Goal: Task Accomplishment & Management: Use online tool/utility

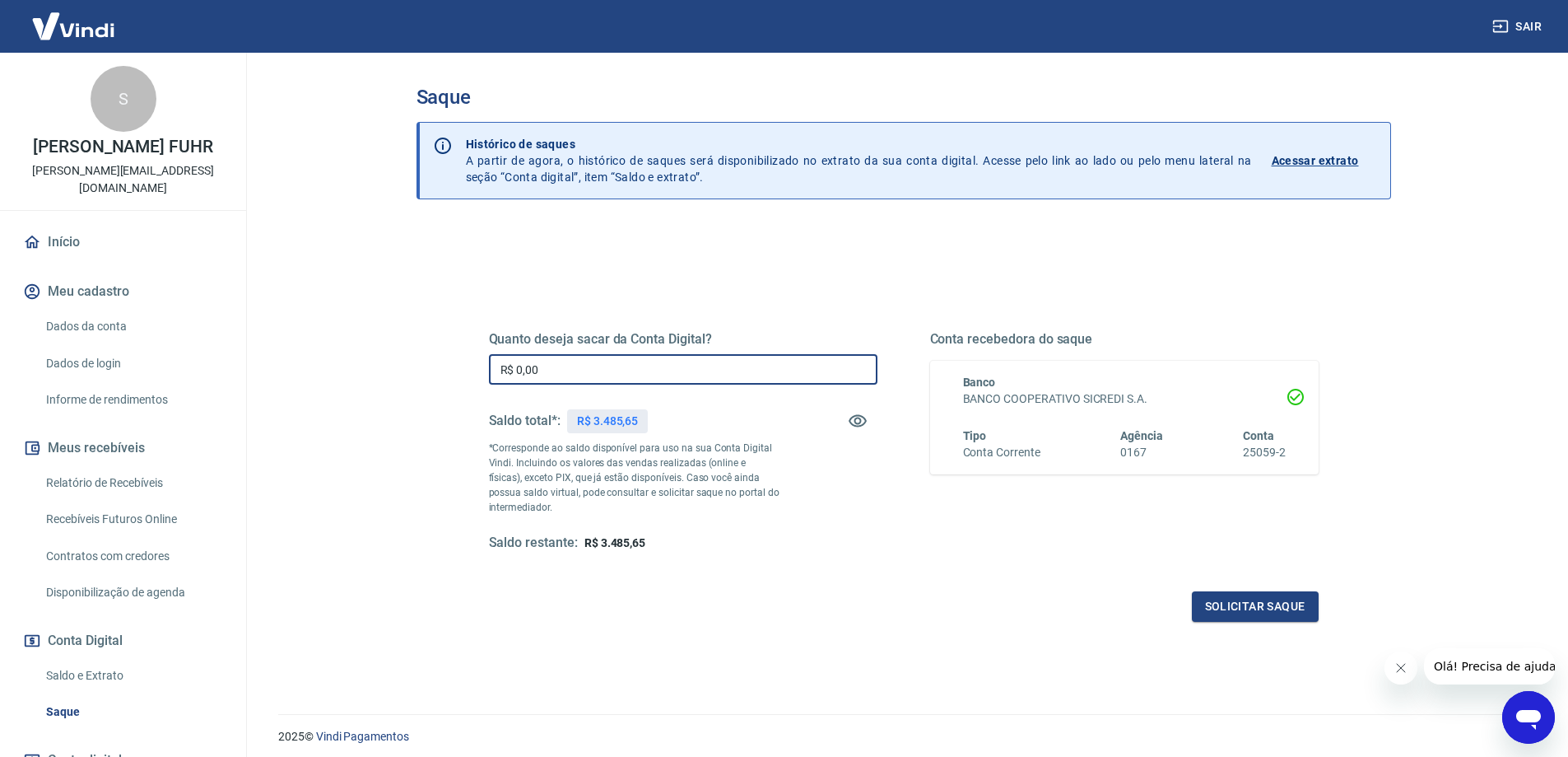
click at [651, 382] on input "R$ 0,00" at bounding box center [683, 369] width 389 height 30
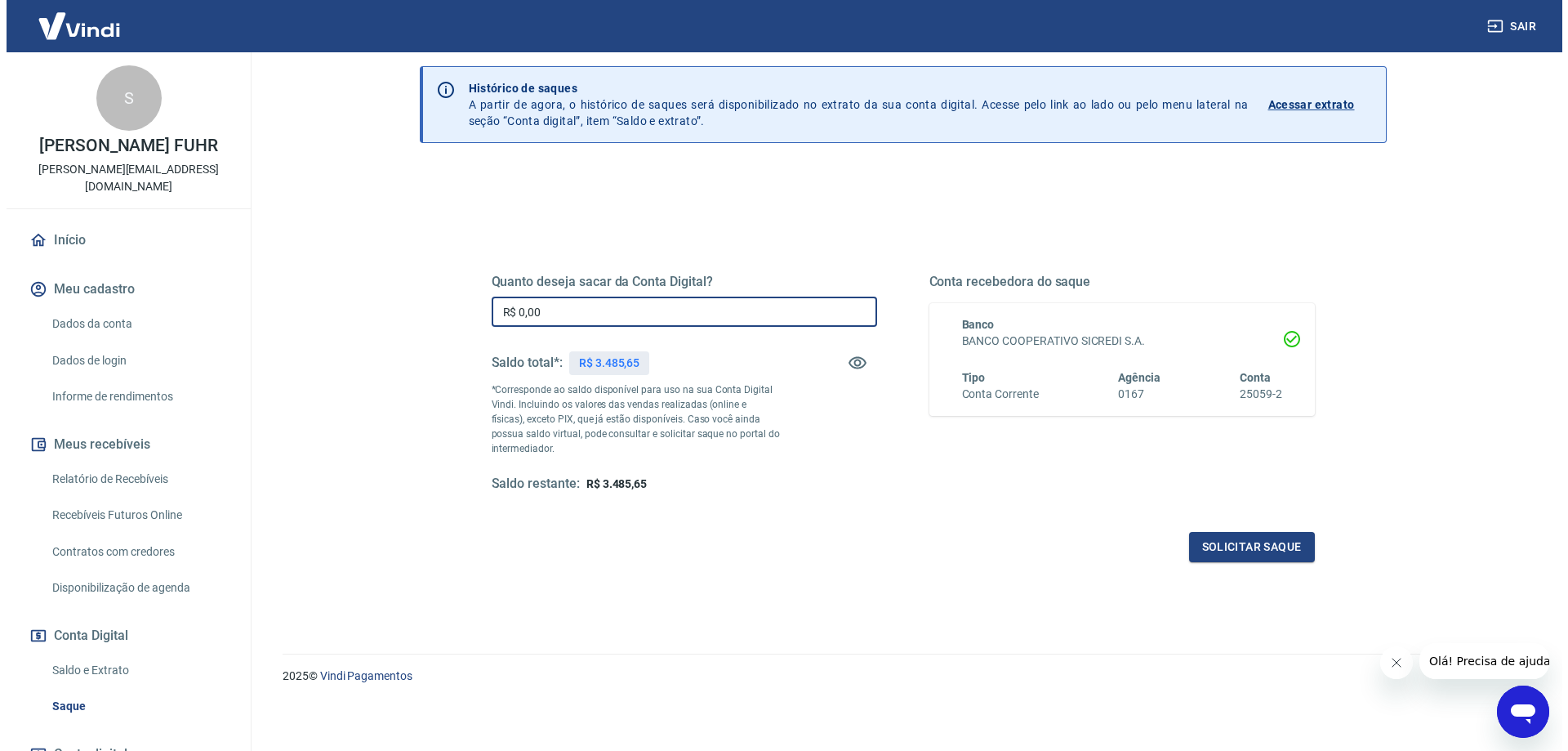
scroll to position [57, 0]
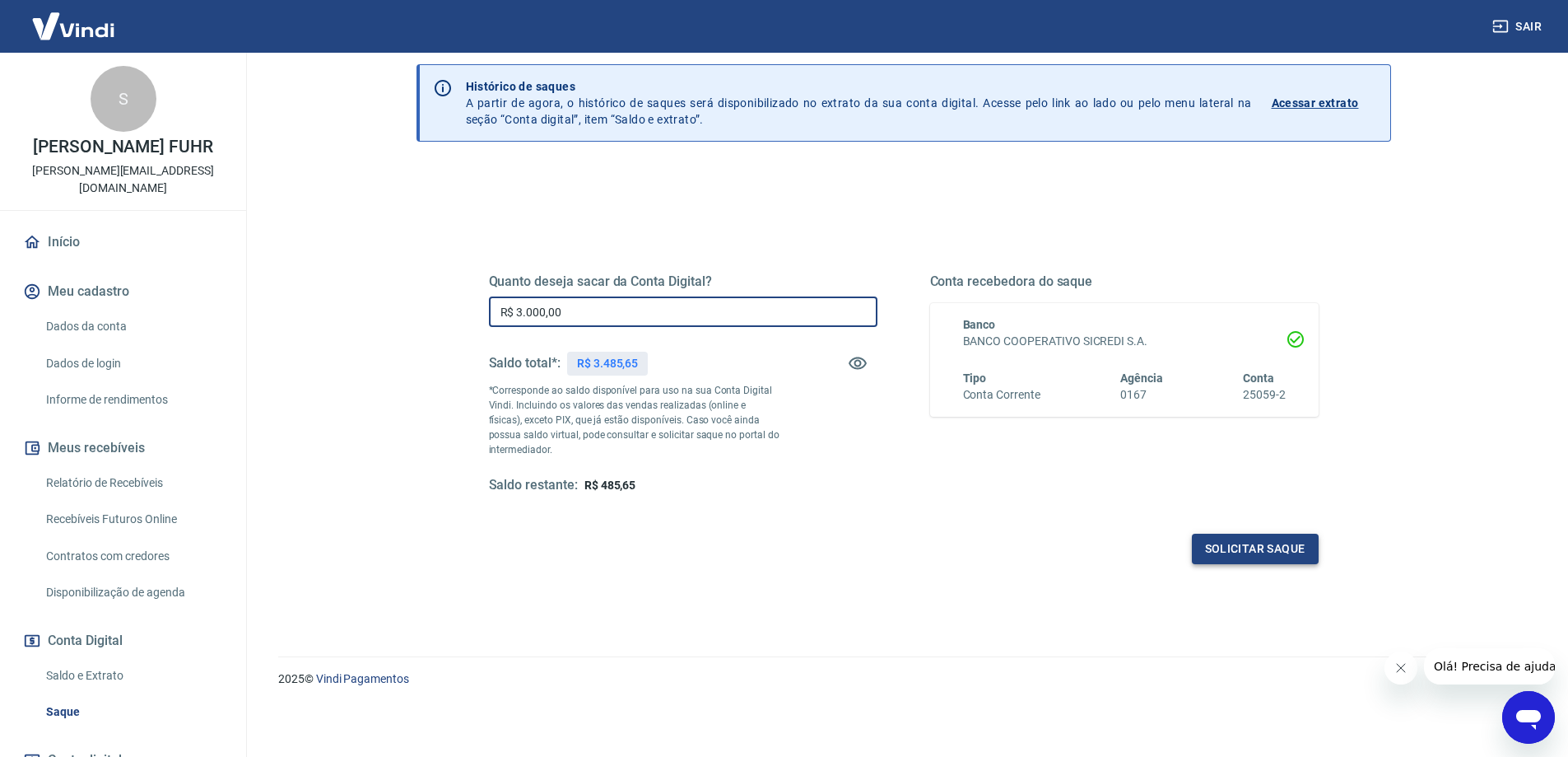
type input "R$ 3.000,00"
click at [1243, 557] on button "Solicitar saque" at bounding box center [1255, 548] width 126 height 30
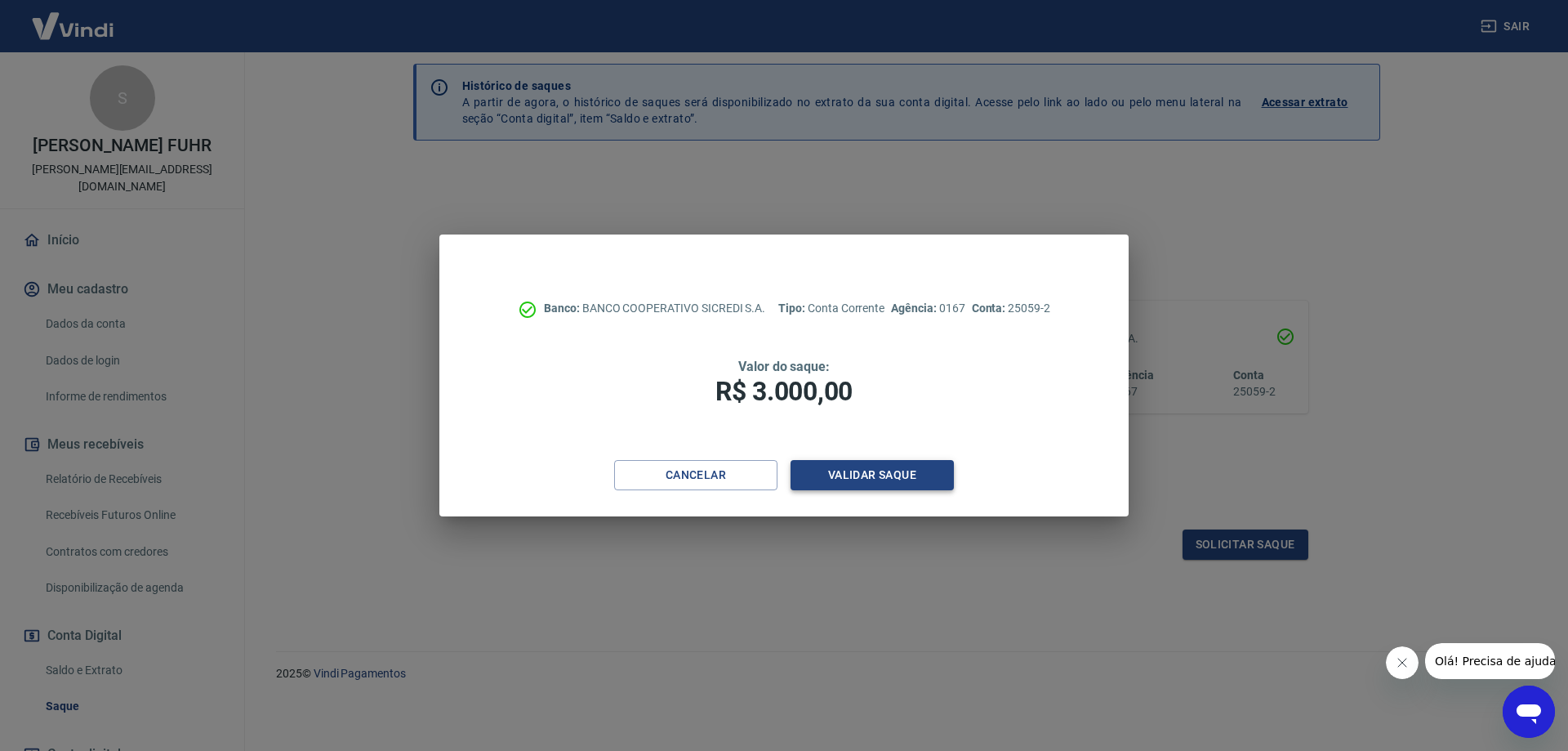
click at [846, 473] on button "Validar saque" at bounding box center [872, 475] width 164 height 30
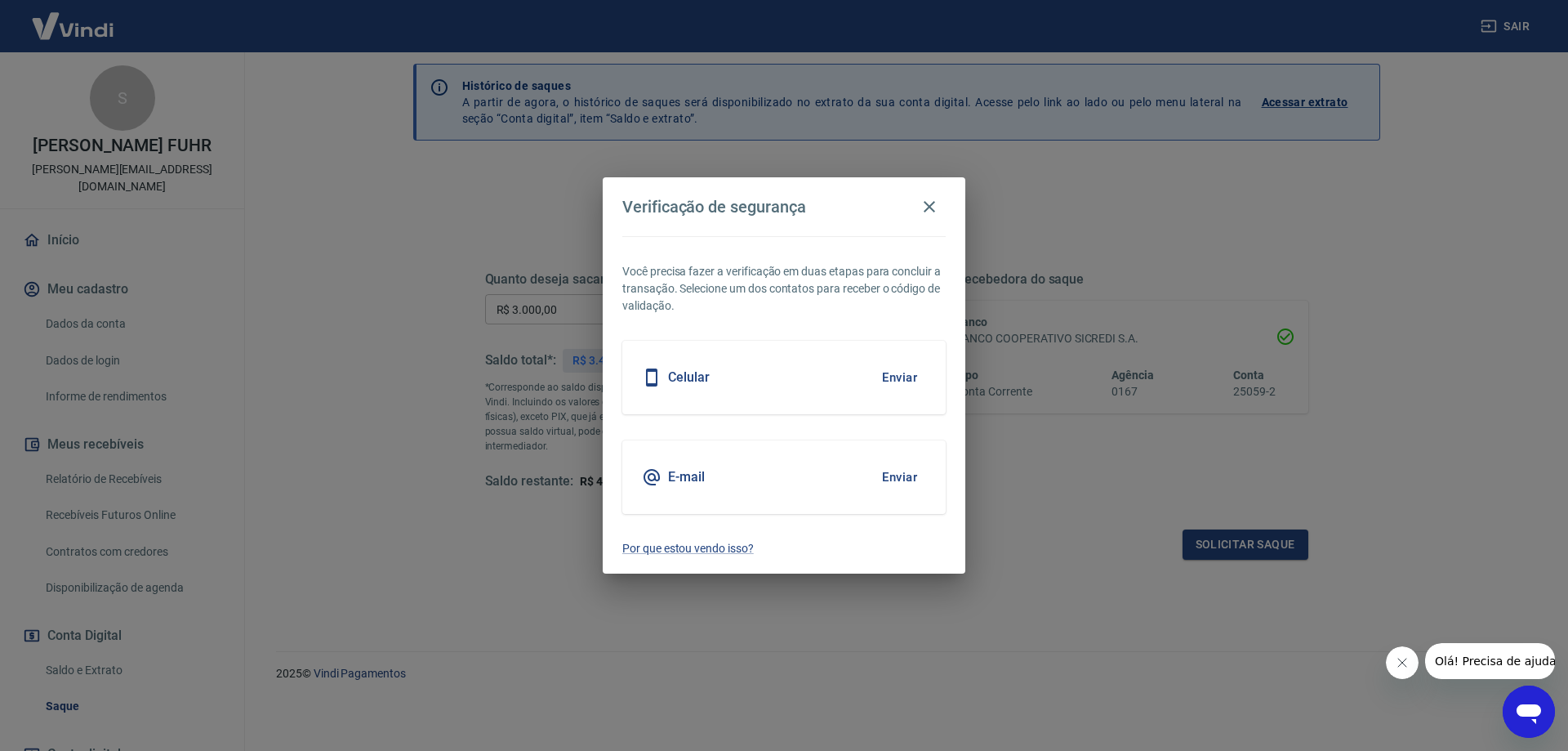
click at [912, 381] on button "Enviar" at bounding box center [900, 377] width 53 height 35
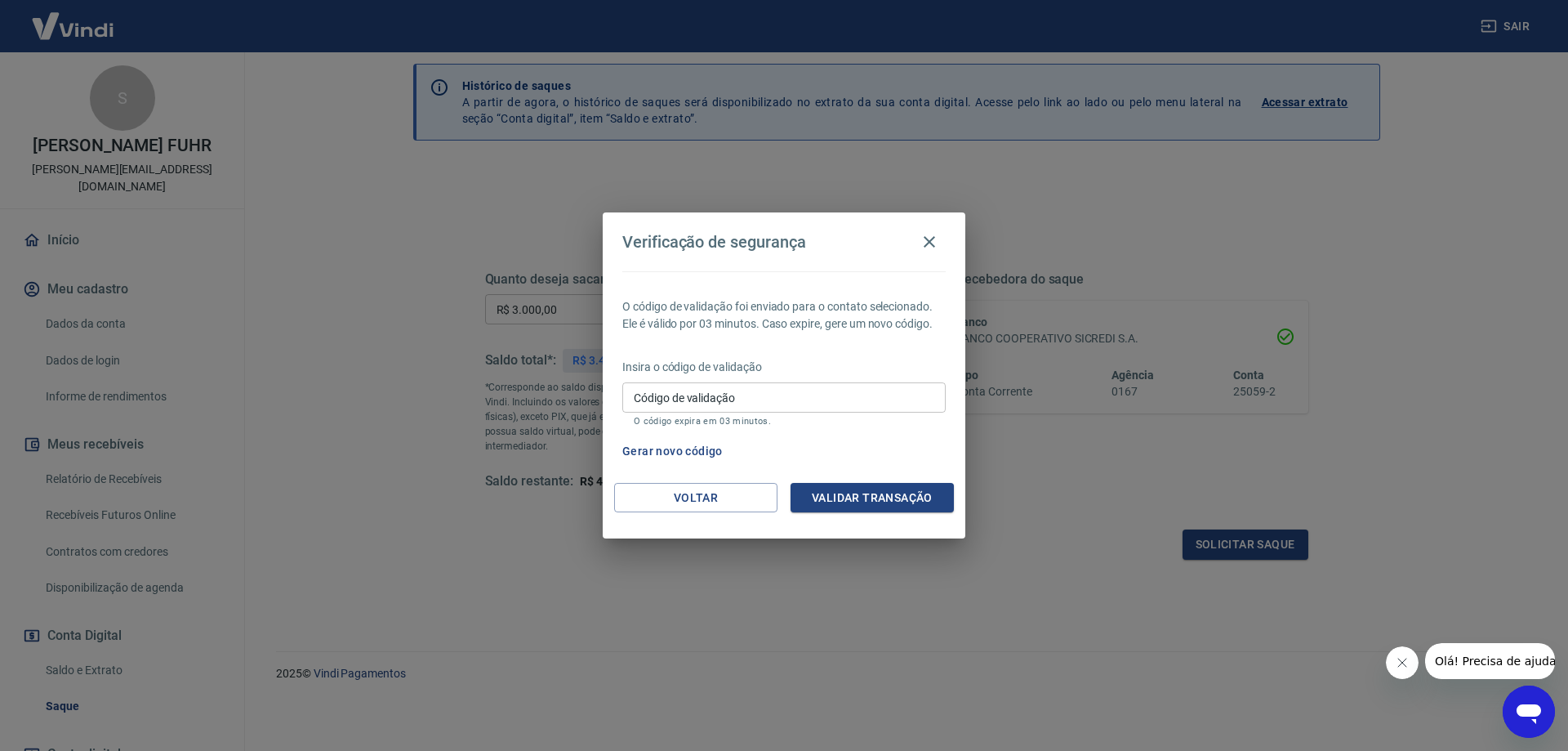
click at [704, 390] on div "Código de validação Código de validação O código expira em 03 minutos." at bounding box center [784, 404] width 324 height 44
type input "418499"
click at [871, 493] on button "Validar transação" at bounding box center [872, 498] width 164 height 30
